Goal: Information Seeking & Learning: Learn about a topic

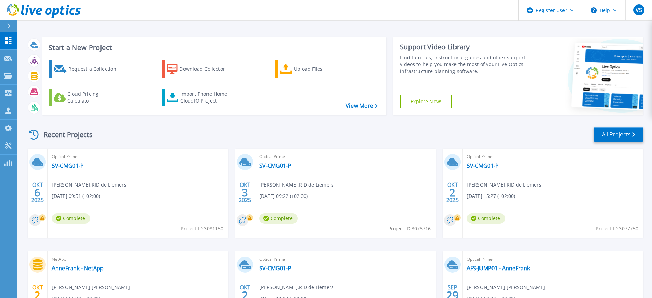
click at [615, 135] on link "All Projects" at bounding box center [619, 134] width 50 height 15
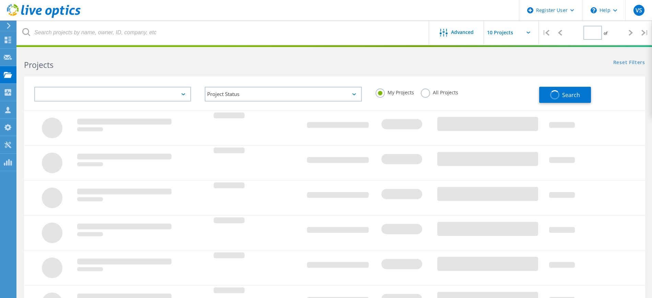
type input "2"
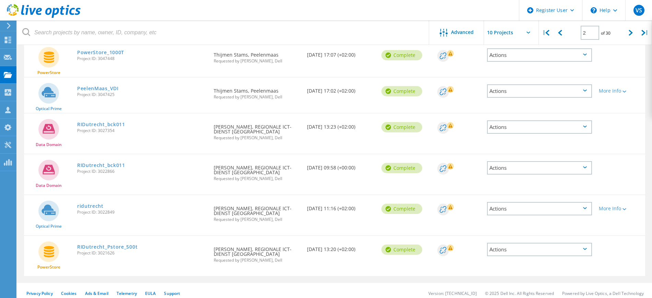
scroll to position [235, 0]
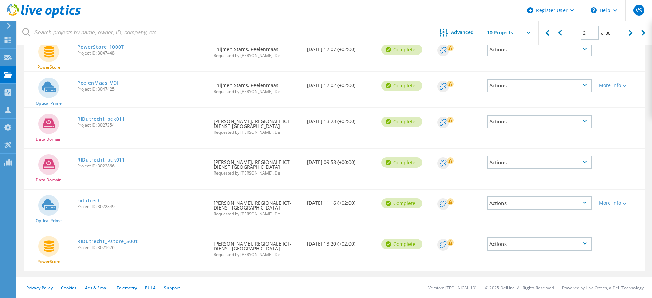
click at [93, 200] on link "ridutrecht" at bounding box center [90, 200] width 26 height 5
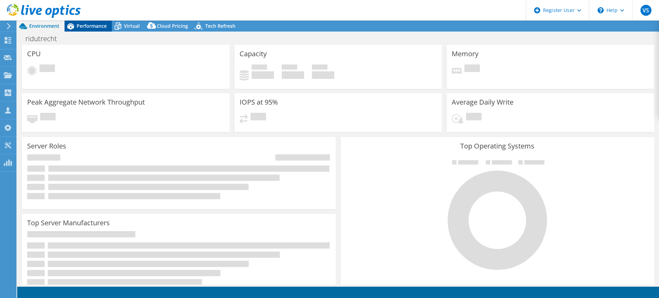
select select "EUFrankfurt"
select select "EUR"
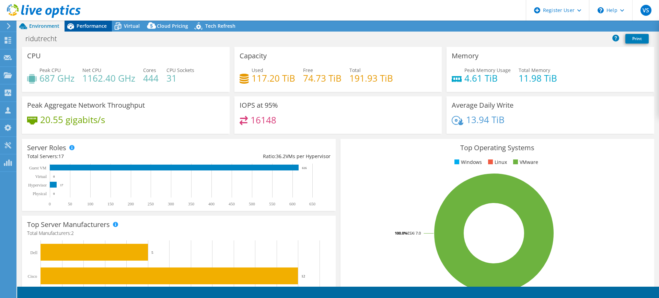
click at [94, 27] on span "Performance" at bounding box center [92, 26] width 30 height 7
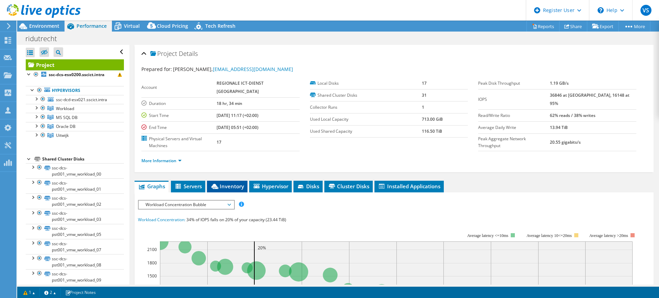
click at [234, 183] on span "Inventory" at bounding box center [227, 186] width 34 height 7
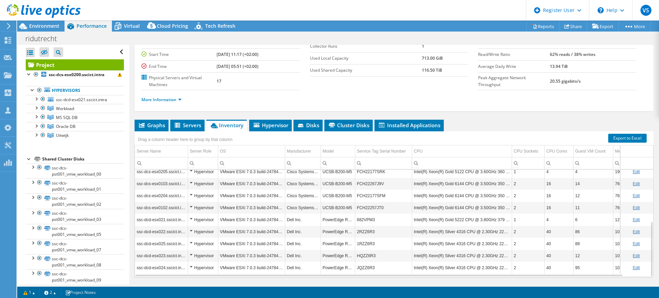
scroll to position [66, 0]
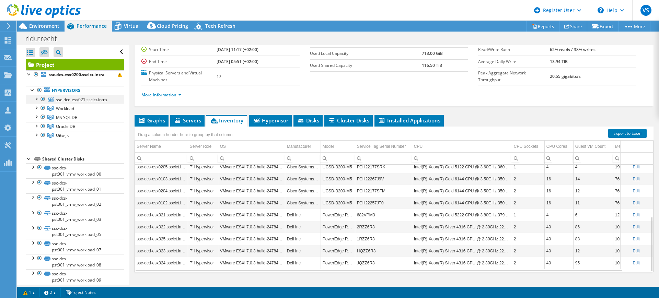
click at [36, 100] on div at bounding box center [36, 98] width 7 height 7
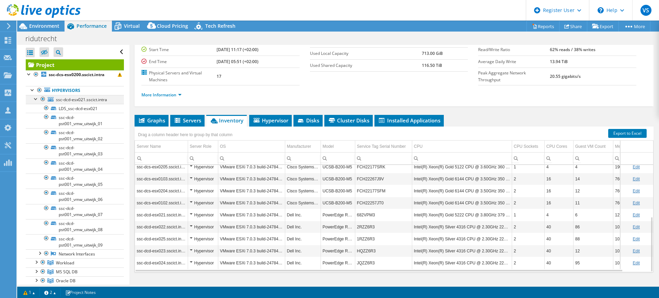
click at [36, 100] on div at bounding box center [36, 98] width 7 height 7
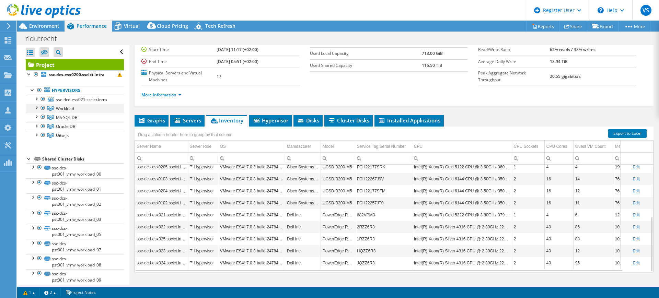
click at [36, 107] on div at bounding box center [36, 107] width 7 height 7
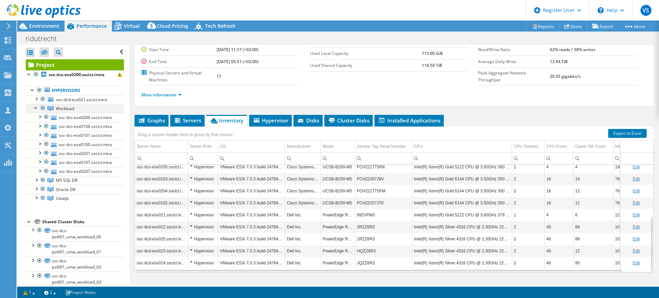
click at [36, 107] on div at bounding box center [36, 107] width 7 height 7
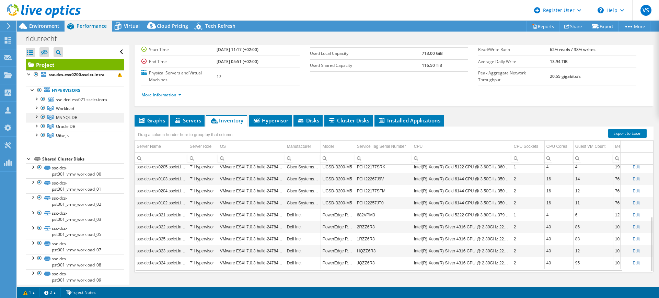
click at [36, 115] on div at bounding box center [36, 116] width 7 height 7
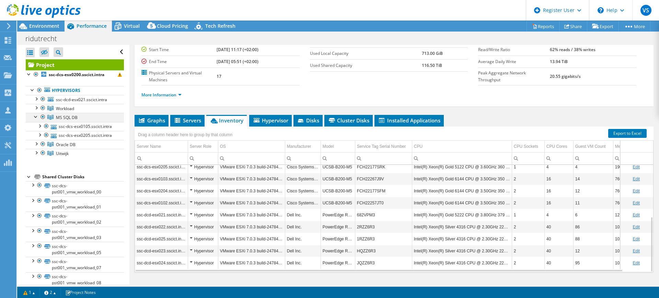
click at [36, 115] on div at bounding box center [36, 116] width 7 height 7
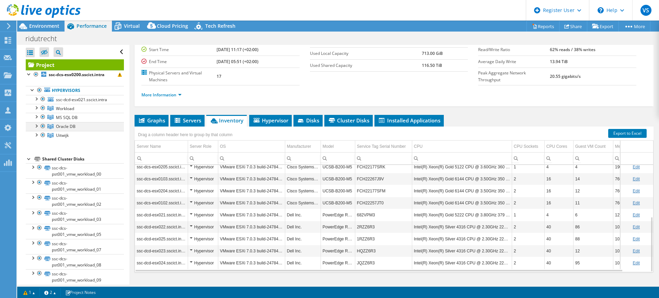
click at [36, 127] on div at bounding box center [36, 125] width 7 height 7
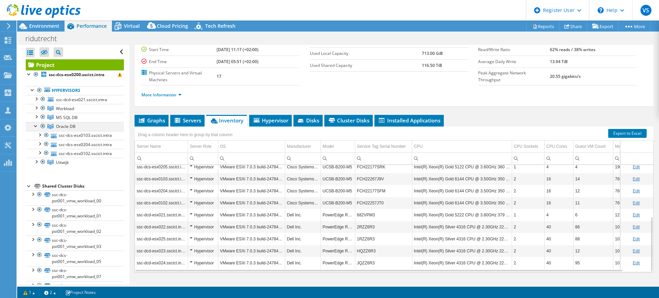
click at [36, 127] on div at bounding box center [36, 125] width 7 height 7
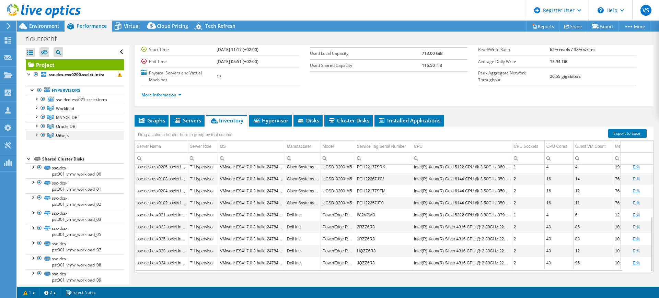
click at [36, 135] on div at bounding box center [36, 134] width 7 height 7
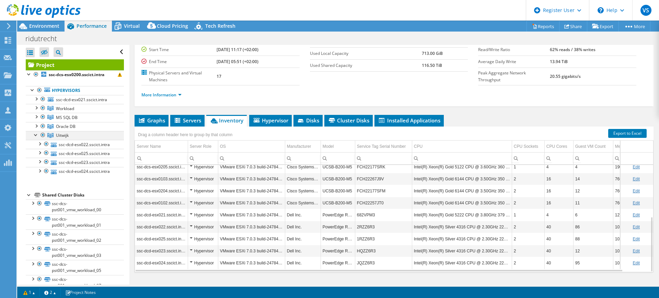
click at [36, 135] on div at bounding box center [36, 134] width 7 height 7
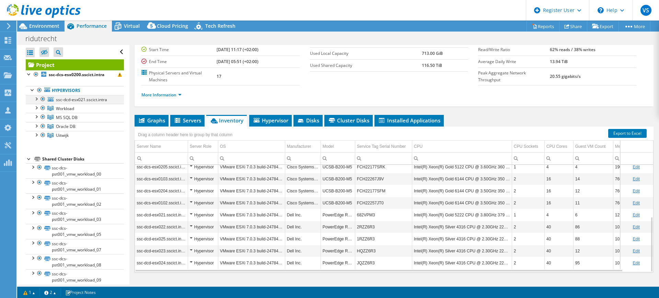
click at [36, 97] on div at bounding box center [36, 98] width 7 height 7
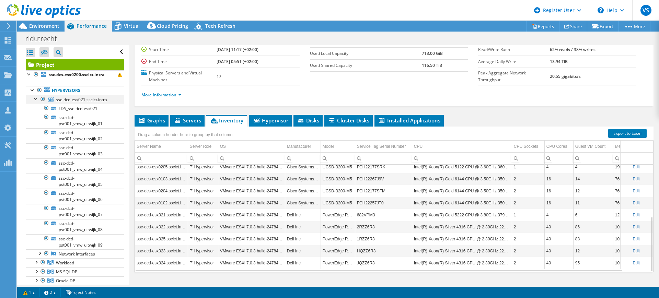
click at [36, 97] on div at bounding box center [36, 98] width 7 height 7
